Goal: Task Accomplishment & Management: Manage account settings

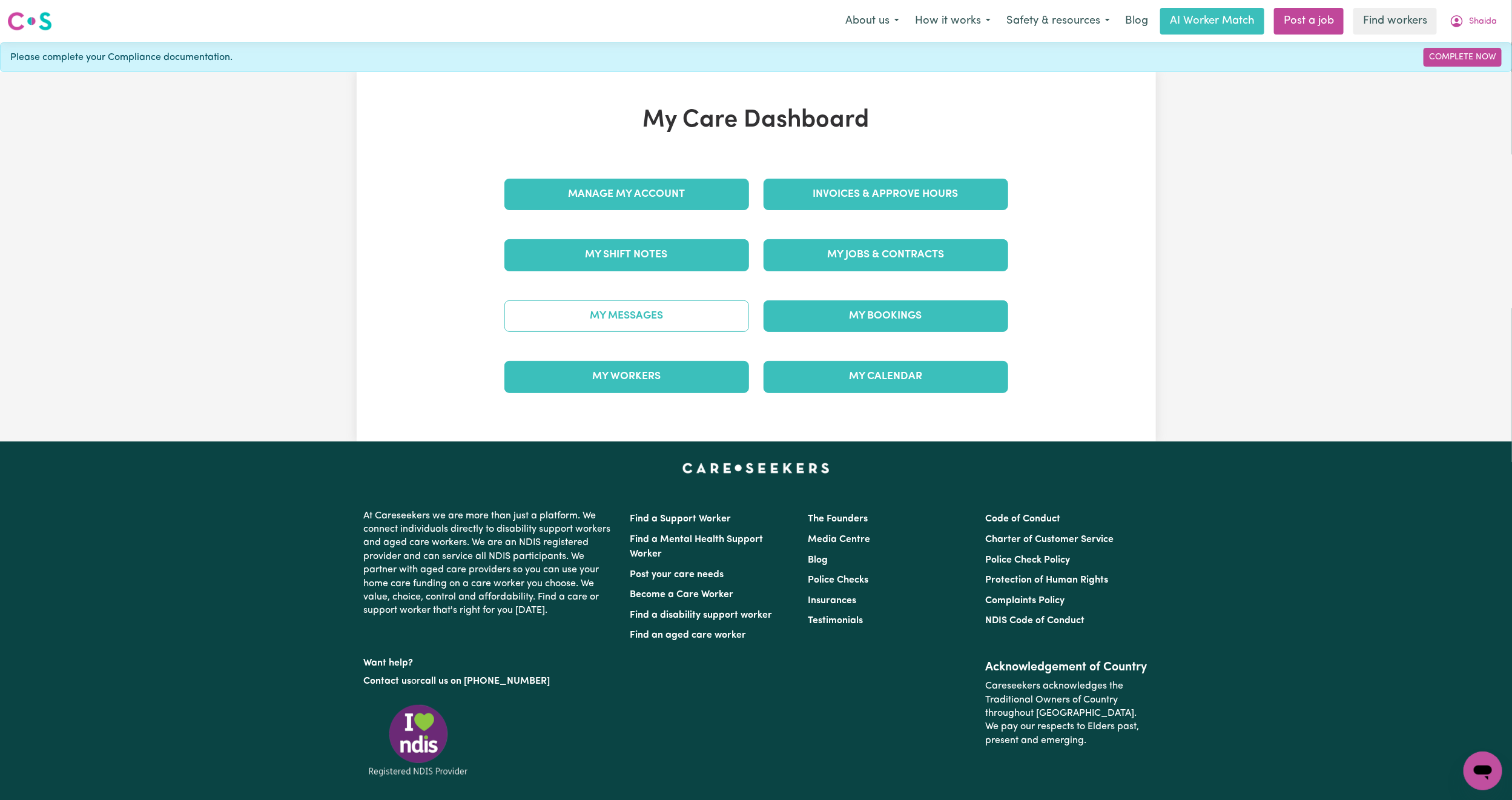
click at [607, 314] on link "My Messages" at bounding box center [626, 315] width 244 height 32
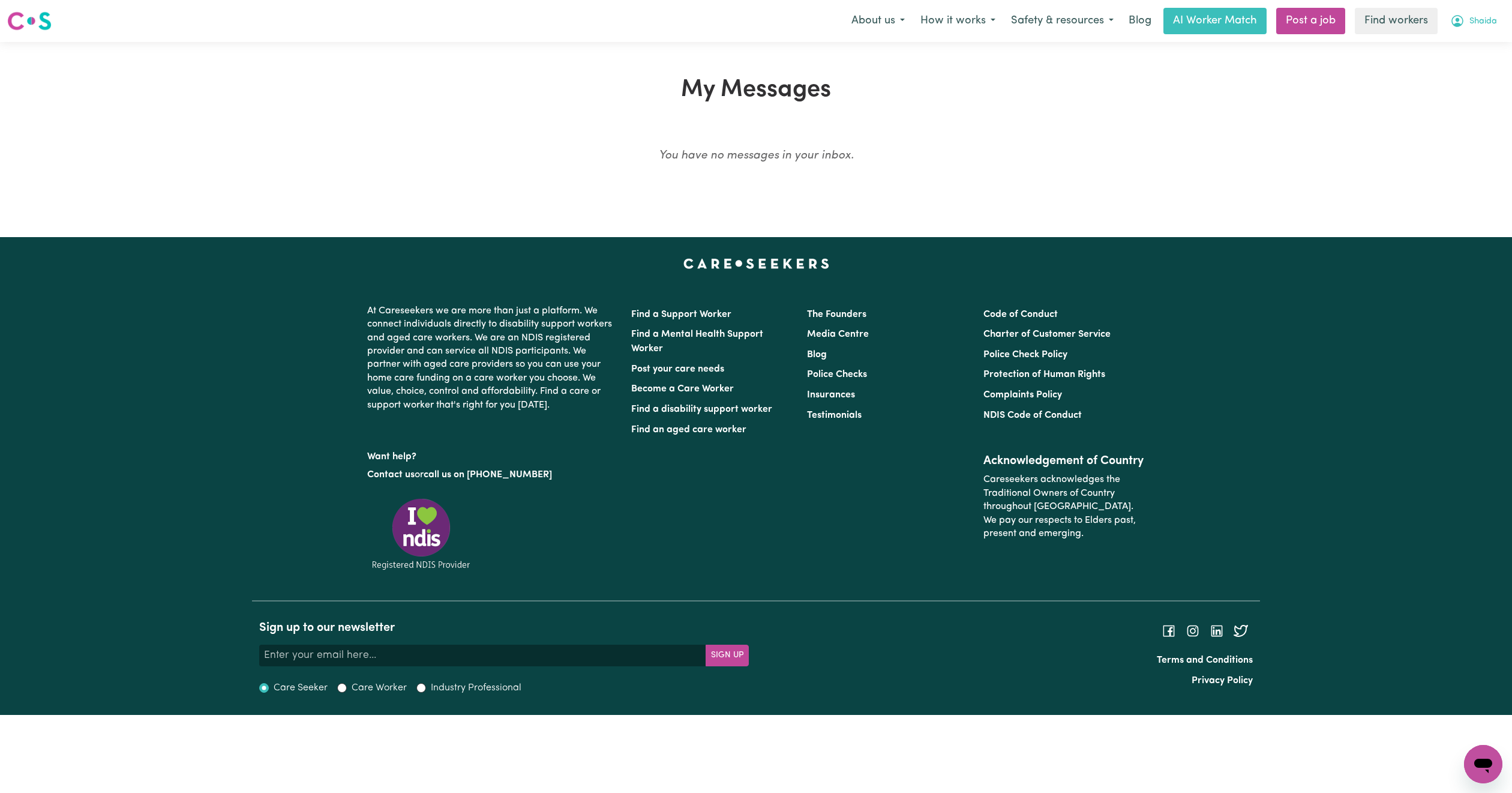
click at [1470, 13] on button "Shaida" at bounding box center [1473, 21] width 62 height 25
click at [1453, 35] on div "My Dashboard Logout" at bounding box center [1457, 58] width 96 height 46
click at [1440, 48] on link "My Dashboard" at bounding box center [1457, 47] width 94 height 23
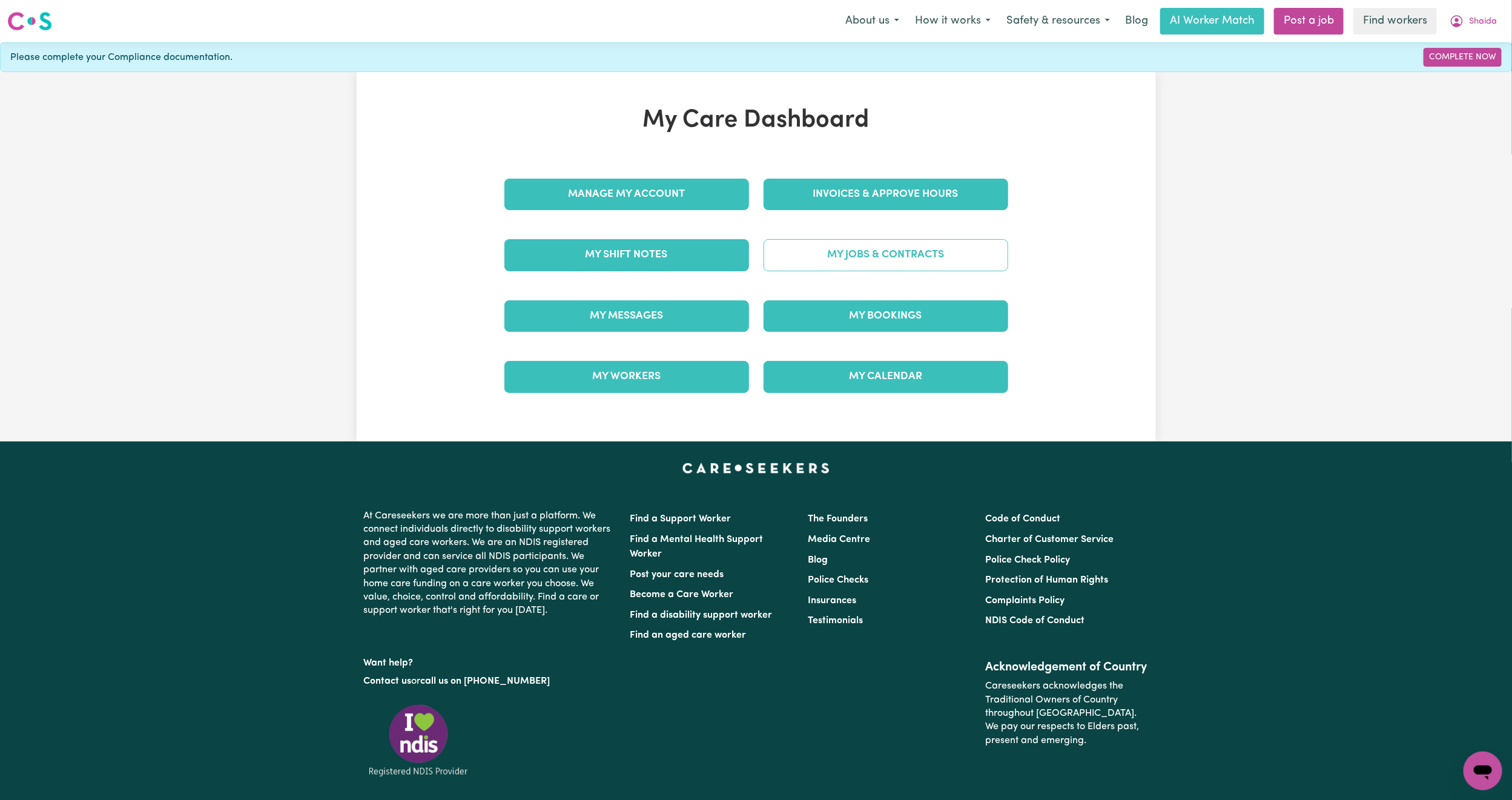
click at [838, 265] on link "My Jobs & Contracts" at bounding box center [886, 255] width 244 height 32
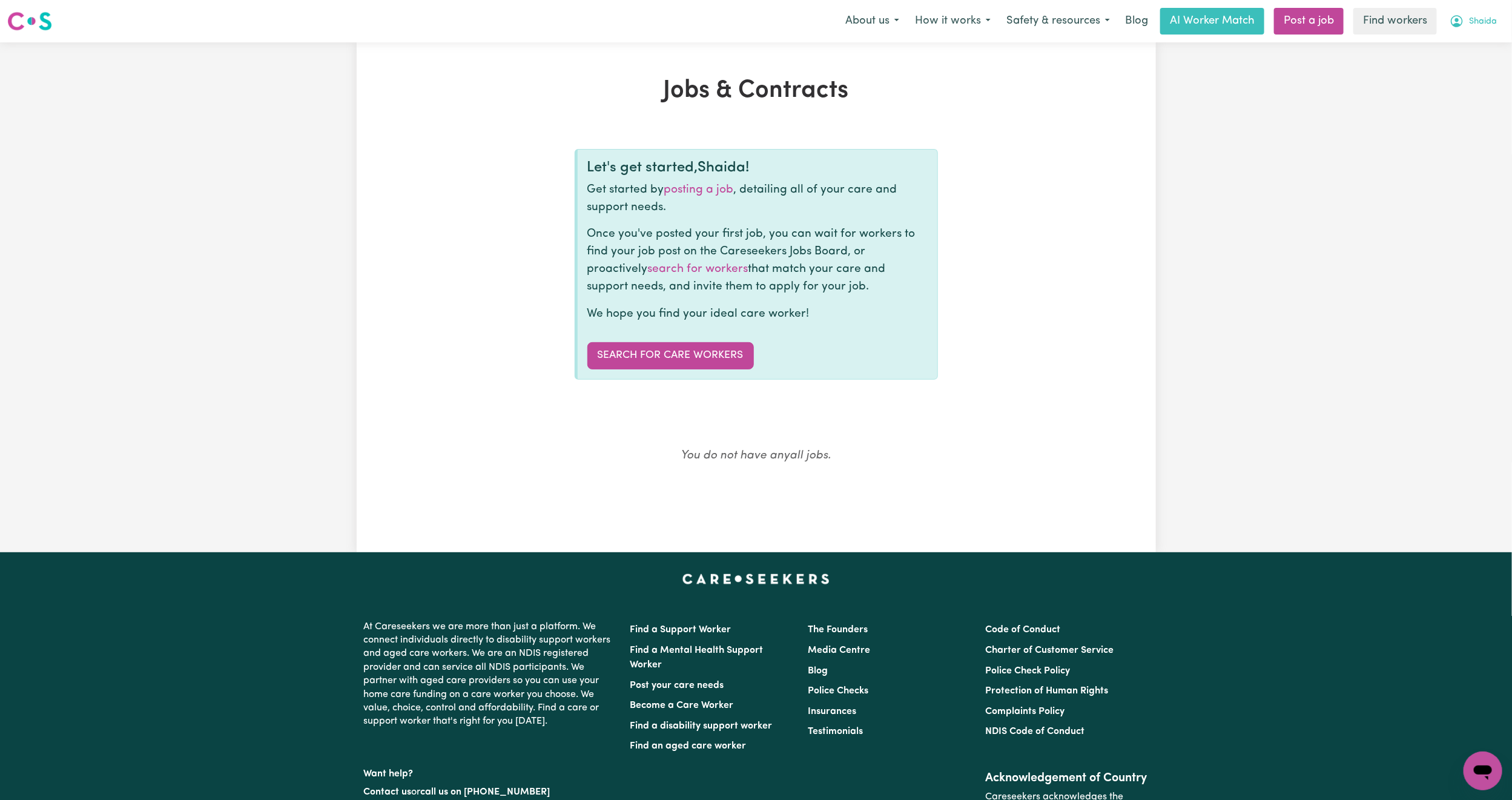
click at [1491, 15] on span "Shaida" at bounding box center [1482, 22] width 28 height 13
click at [1449, 69] on link "Logout" at bounding box center [1455, 69] width 95 height 23
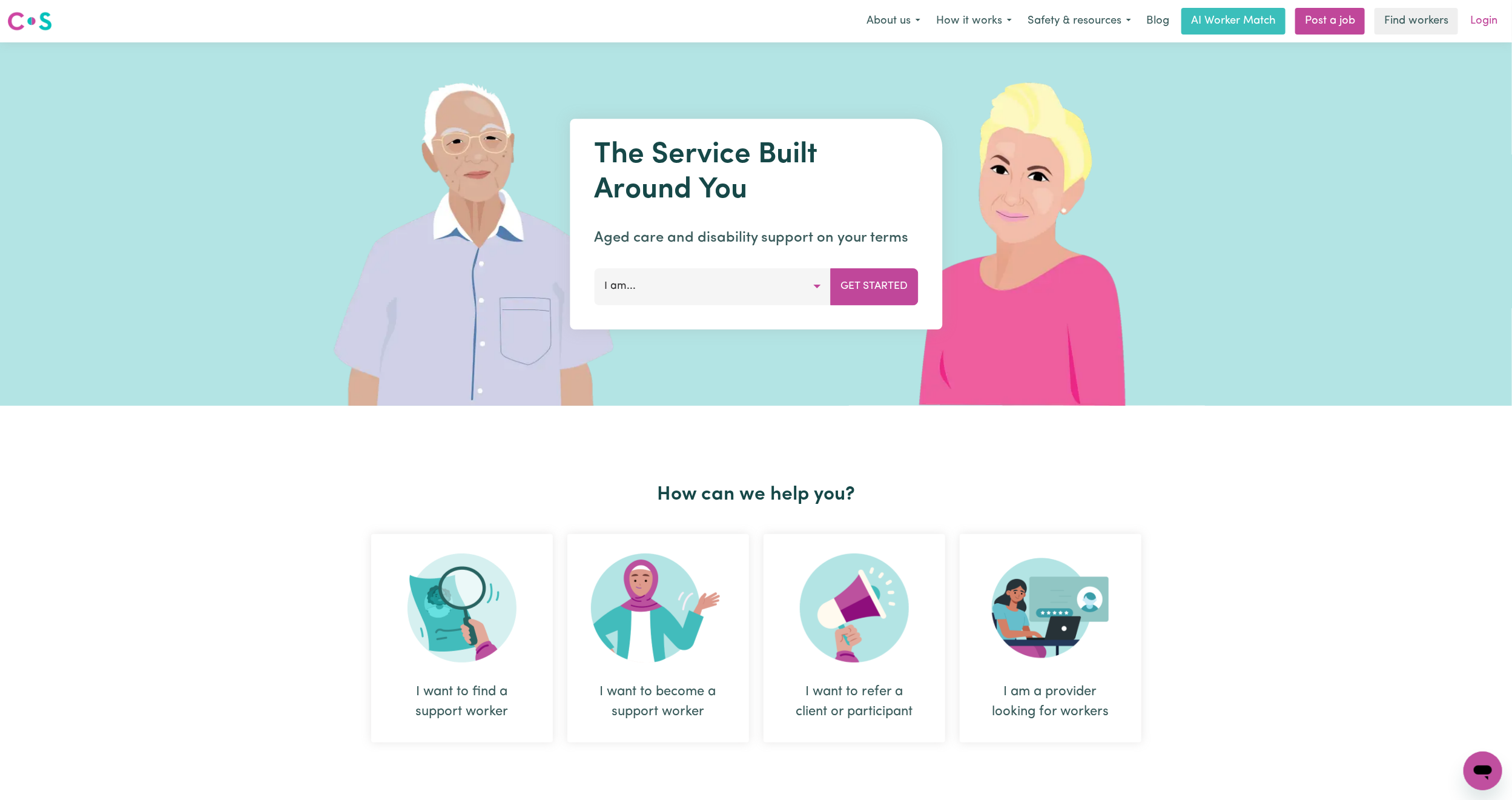
click at [1490, 22] on link "Login" at bounding box center [1483, 21] width 41 height 27
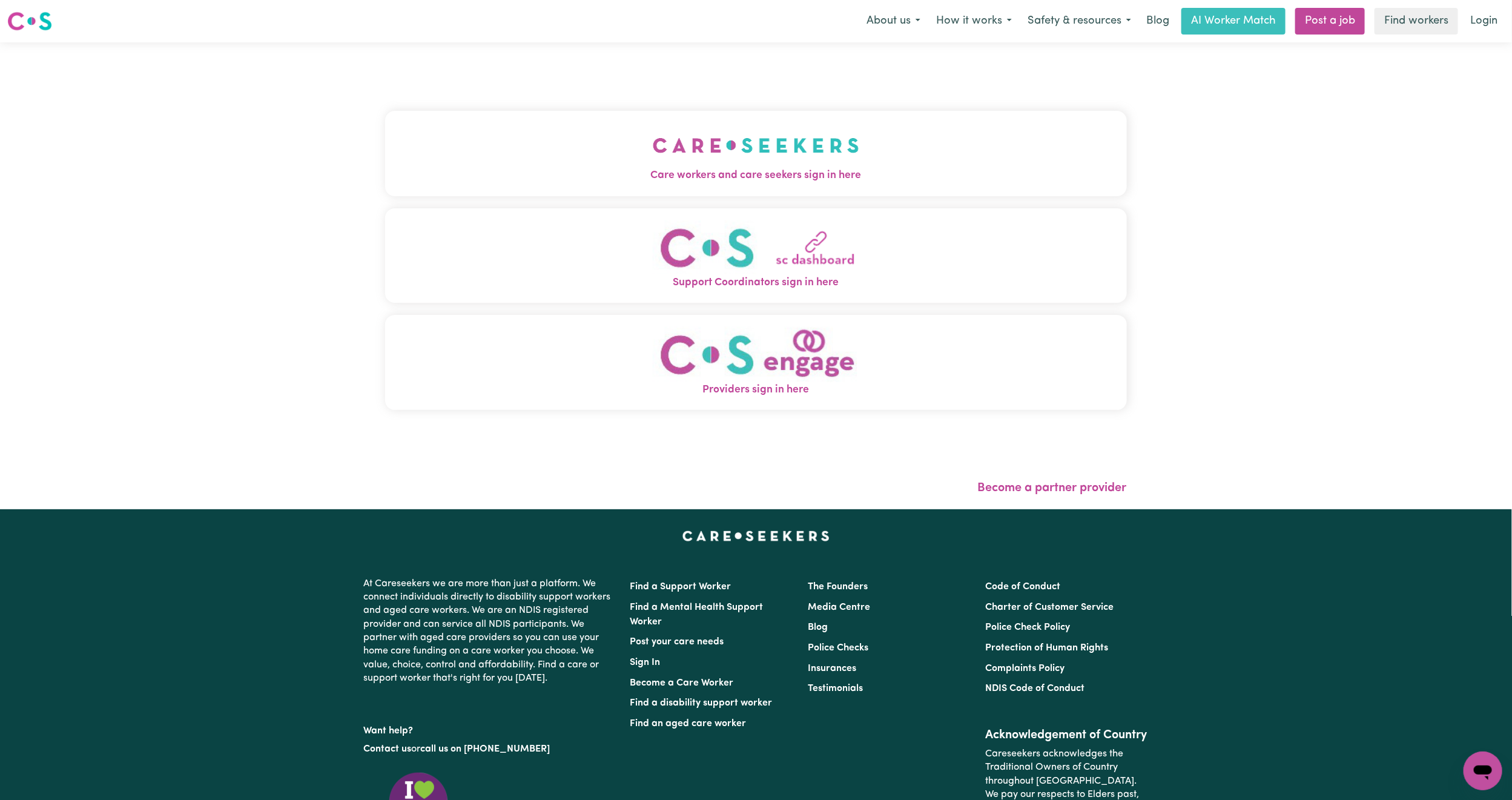
click at [503, 157] on button "Care workers and care seekers sign in here" at bounding box center [755, 153] width 742 height 85
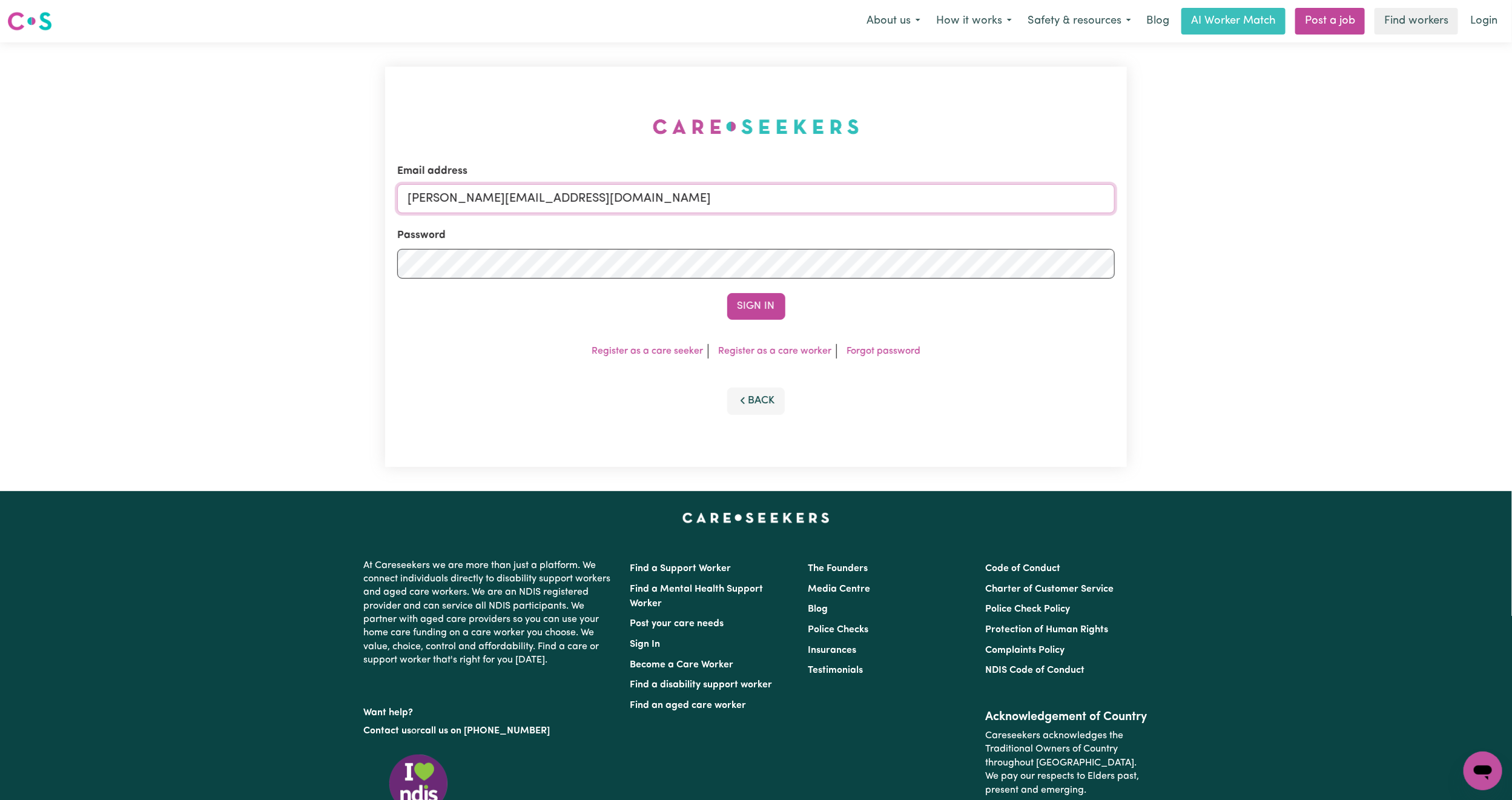
drag, startPoint x: 473, startPoint y: 202, endPoint x: 492, endPoint y: 213, distance: 22.0
click at [473, 202] on input "[PERSON_NAME][EMAIL_ADDRESS][DOMAIN_NAME]" at bounding box center [756, 198] width 718 height 29
drag, startPoint x: 485, startPoint y: 210, endPoint x: 879, endPoint y: 247, distance: 395.7
click at [879, 247] on form "Email address [EMAIL_ADDRESS][PERSON_NAME][DOMAIN_NAME] Password Sign In" at bounding box center [756, 241] width 718 height 156
type input "[EMAIL_ADDRESS][DOMAIN_NAME]"
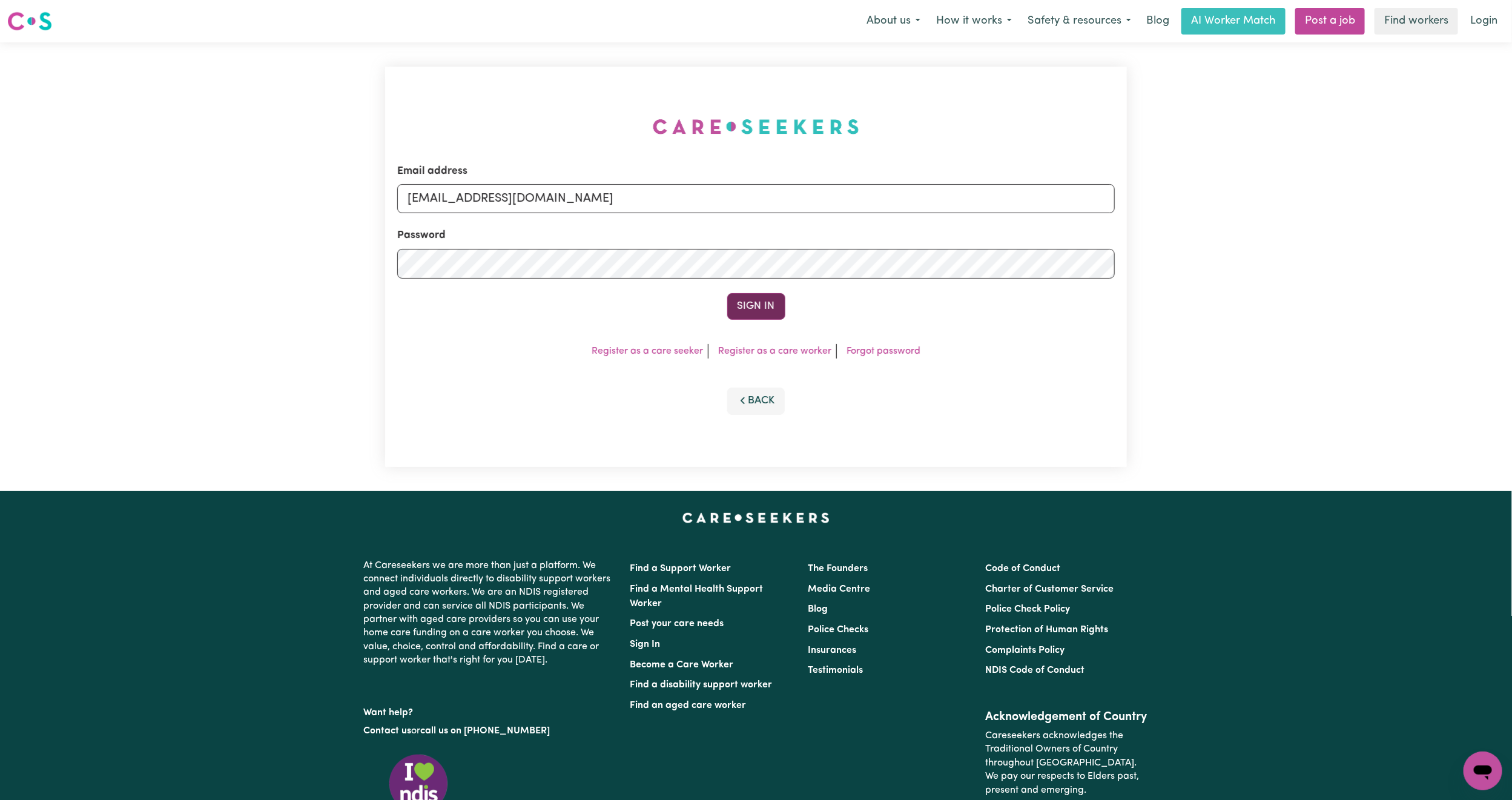
click at [763, 305] on button "Sign In" at bounding box center [756, 307] width 58 height 27
